Goal: Information Seeking & Learning: Learn about a topic

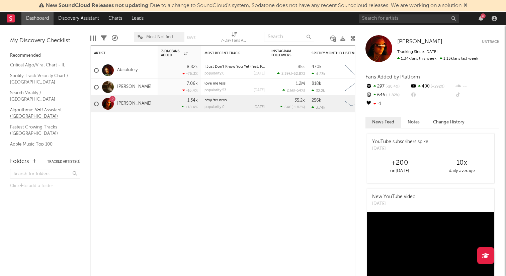
click at [33, 106] on link "Algorithmic A&R Assistant ([GEOGRAPHIC_DATA])" at bounding box center [42, 113] width 64 height 14
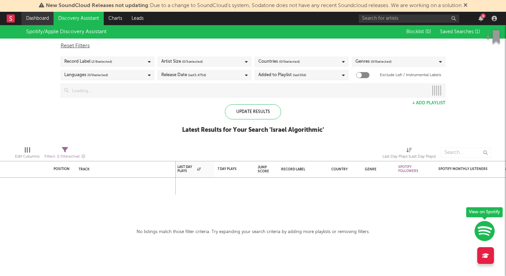
click at [45, 17] on link "Dashboard" at bounding box center [37, 18] width 32 height 13
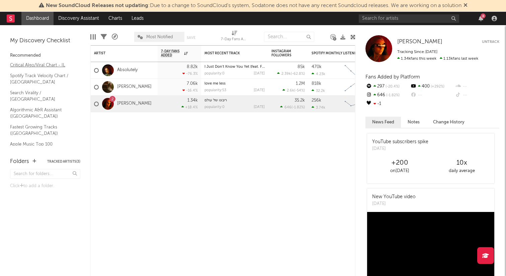
click at [32, 64] on link "Critical Algo/Viral Chart - IL" at bounding box center [42, 64] width 64 height 7
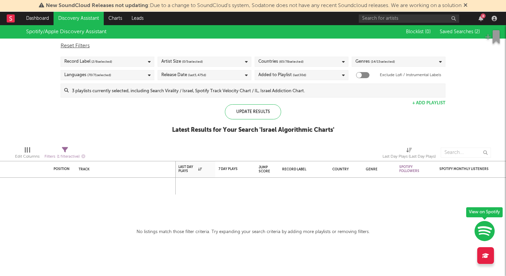
click at [483, 233] on icon "button" at bounding box center [485, 230] width 20 height 21
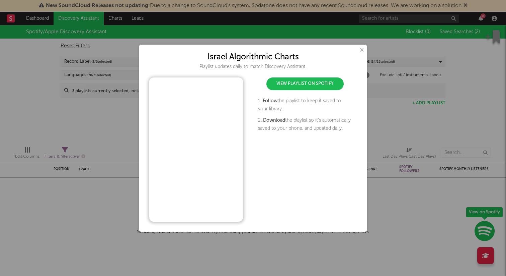
click at [361, 52] on button "×" at bounding box center [361, 49] width 7 height 7
